Goal: Task Accomplishment & Management: Use online tool/utility

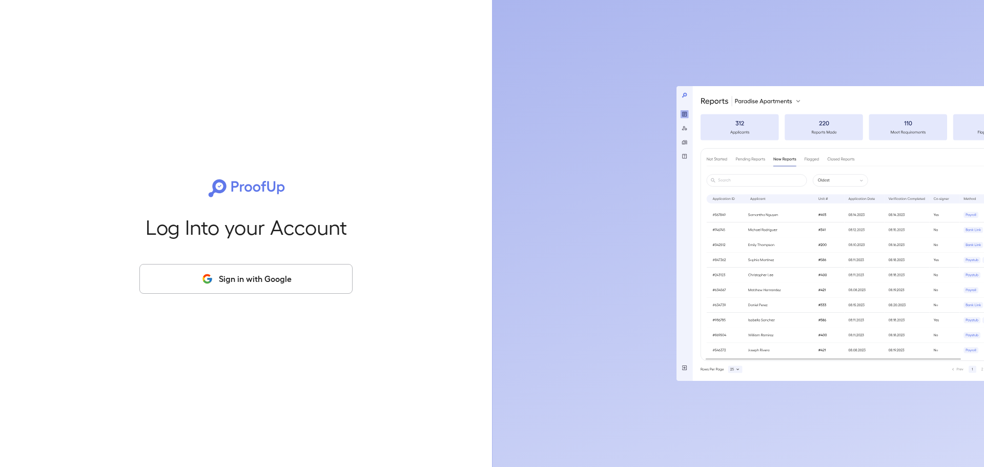
click at [292, 287] on button "Sign in with Google" at bounding box center [245, 279] width 213 height 30
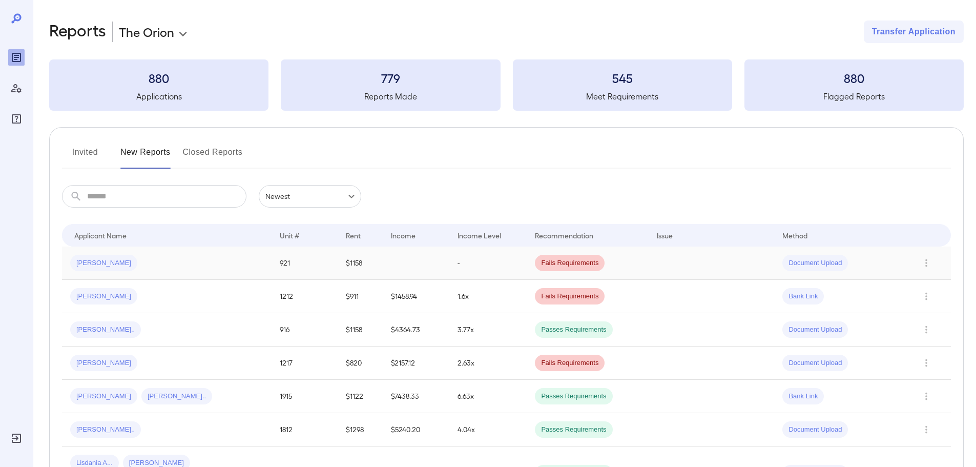
click at [171, 269] on div "[PERSON_NAME]" at bounding box center [166, 263] width 193 height 16
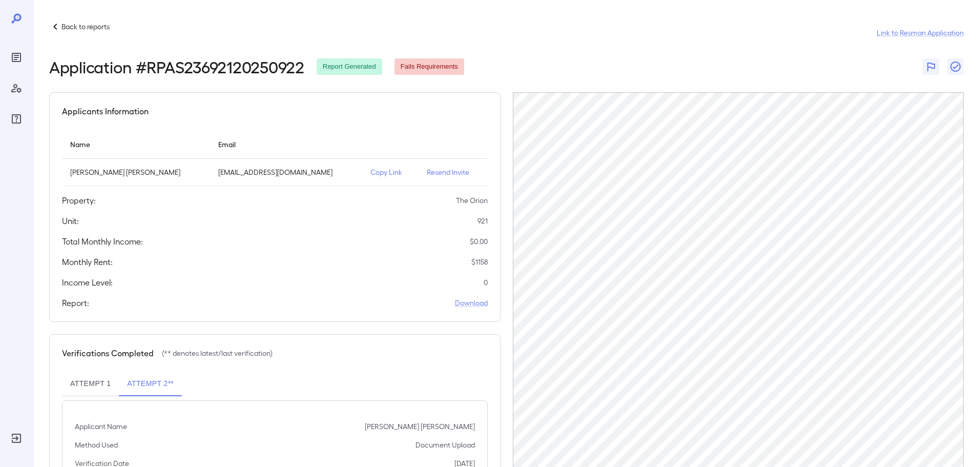
click at [371, 174] on p "Copy Link" at bounding box center [391, 172] width 40 height 10
